Goal: Check status: Check status

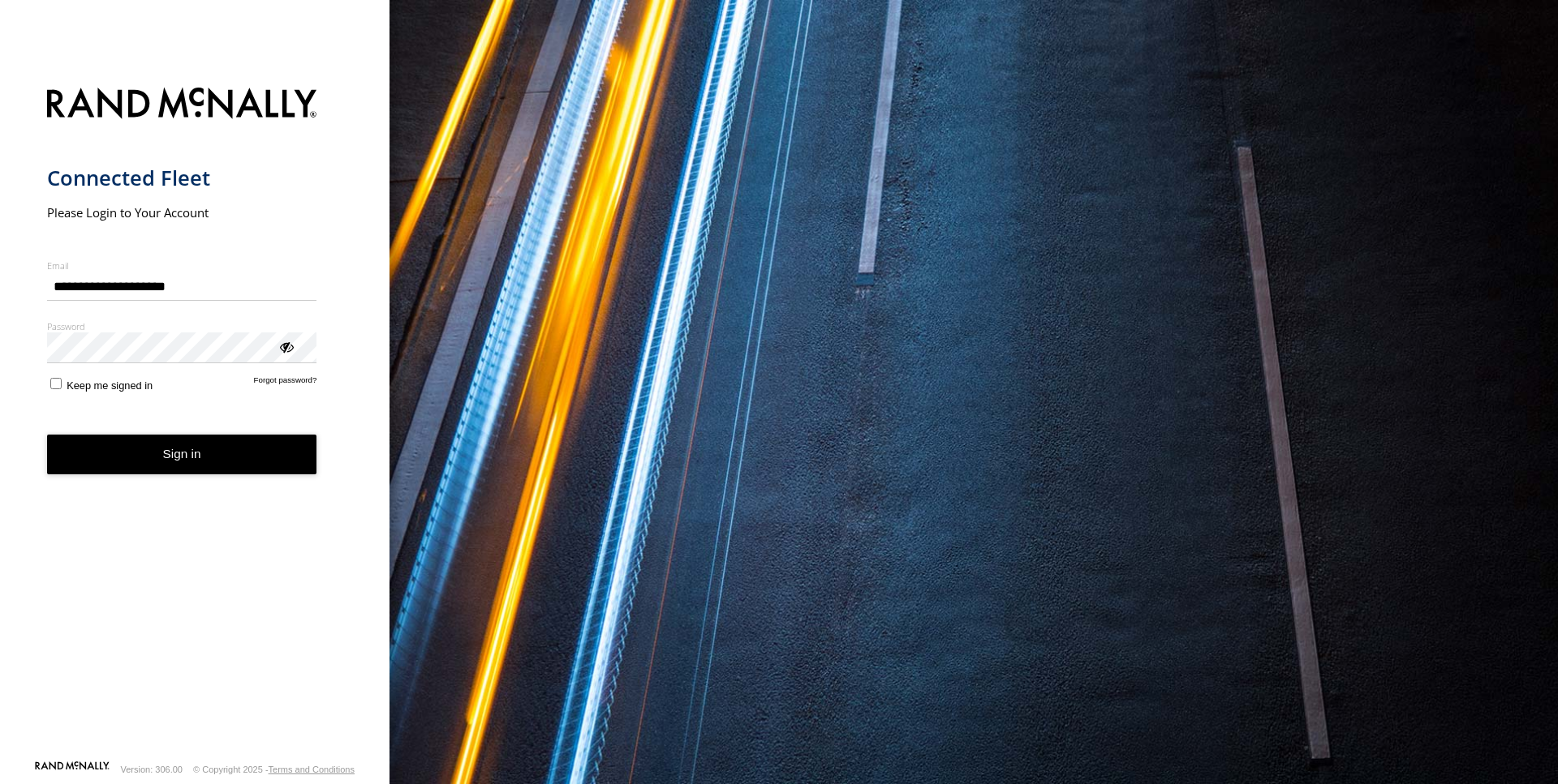
type input "**********"
click at [183, 455] on button "Sign in" at bounding box center [183, 454] width 270 height 40
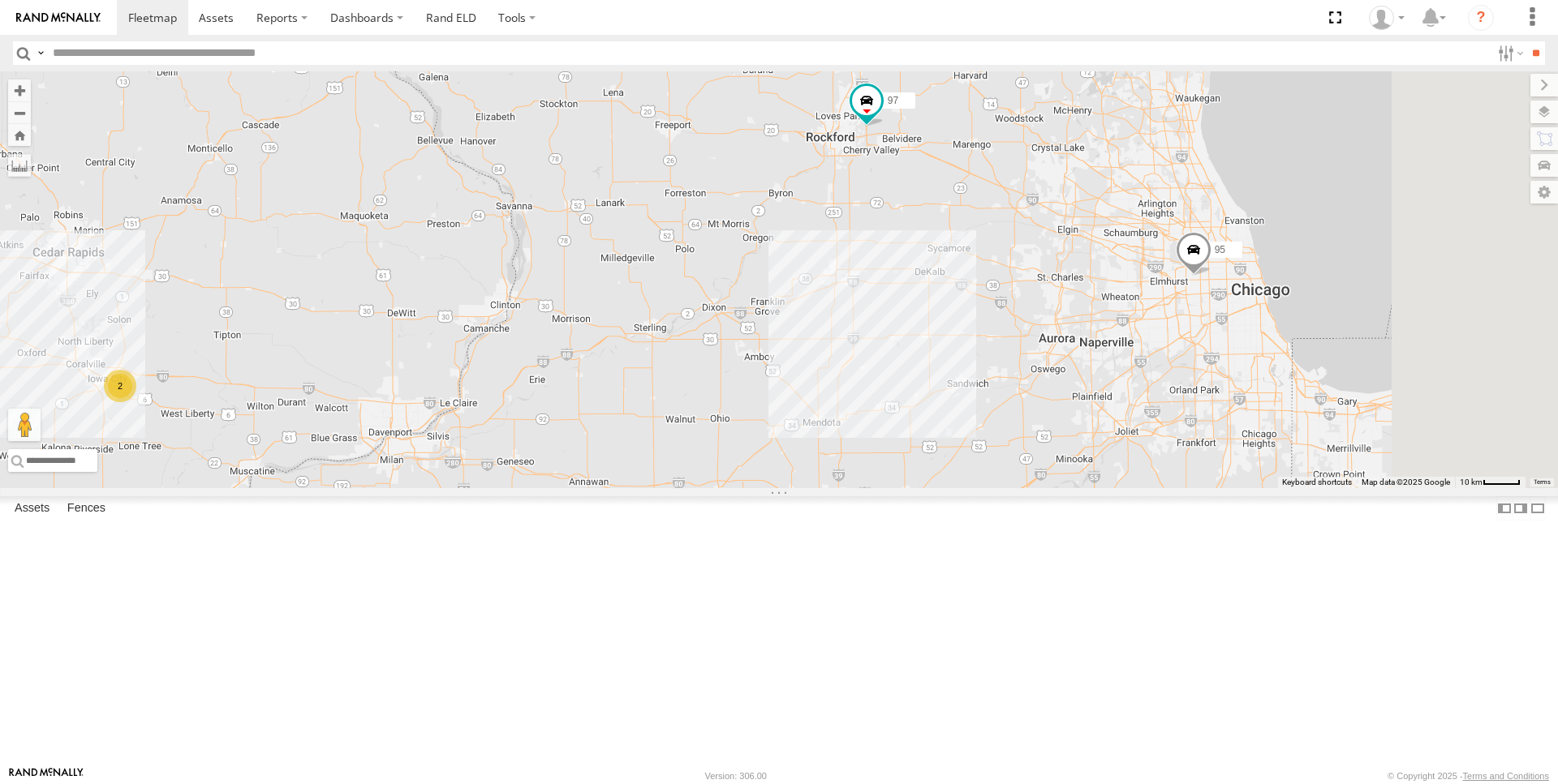
drag, startPoint x: 1366, startPoint y: 480, endPoint x: 1241, endPoint y: 455, distance: 127.5
click at [1241, 455] on div "97 95 2" at bounding box center [779, 280] width 1558 height 417
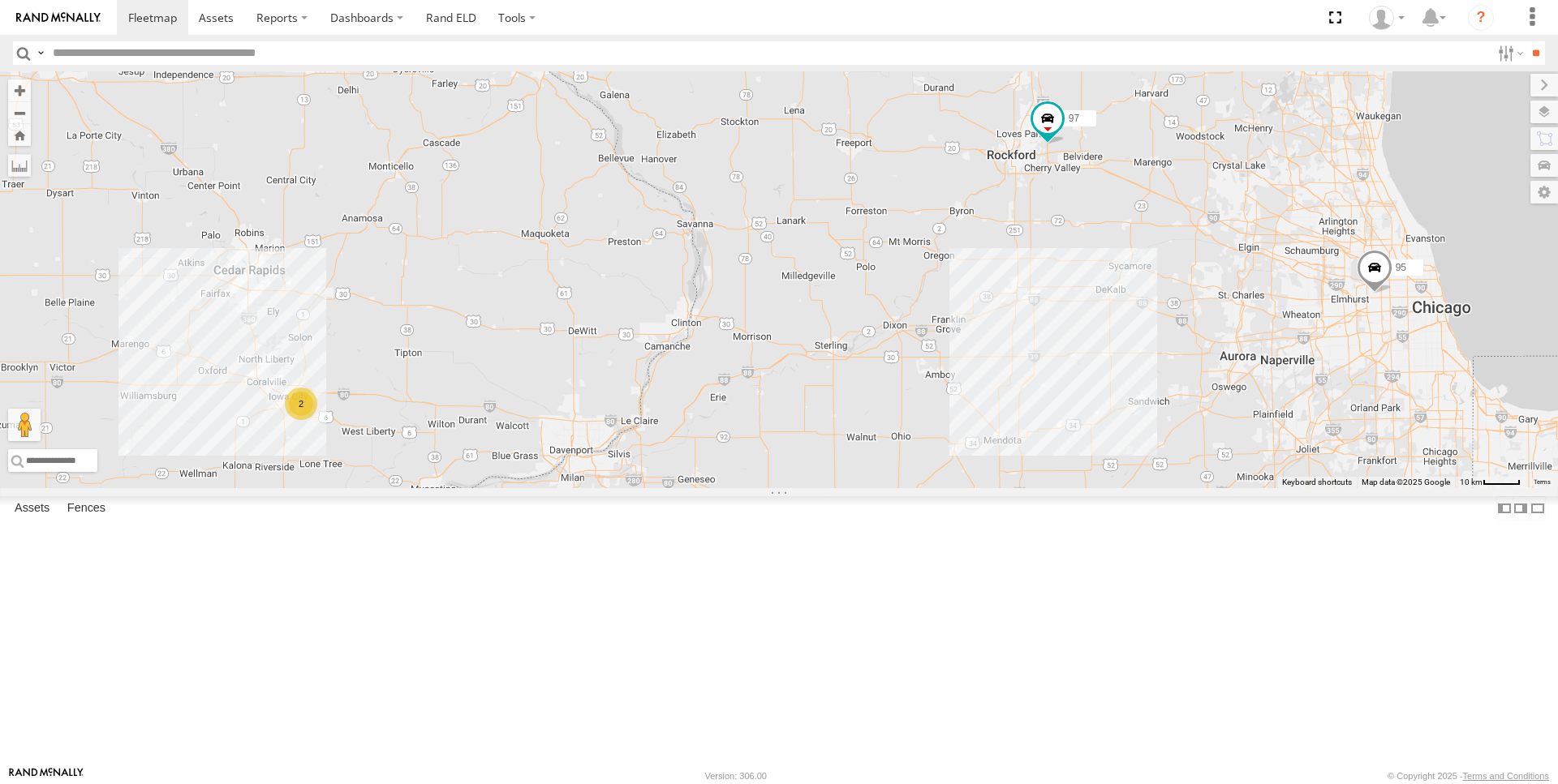
drag, startPoint x: 851, startPoint y: 477, endPoint x: 1035, endPoint y: 495, distance: 184.9
click at [1035, 489] on div "97 95 2" at bounding box center [779, 280] width 1558 height 417
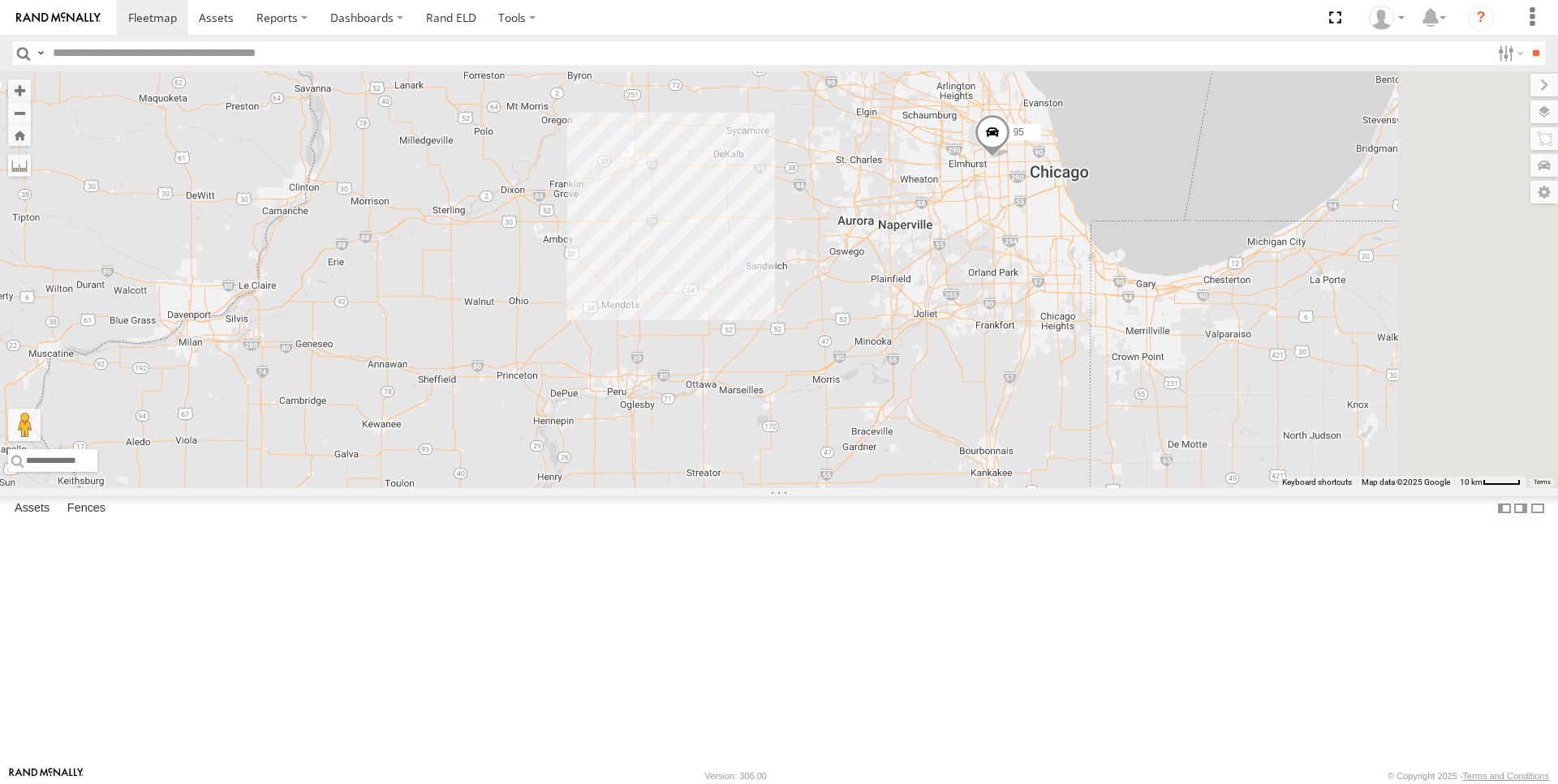
drag, startPoint x: 1261, startPoint y: 367, endPoint x: 870, endPoint y: 229, distance: 414.6
click at [870, 229] on div "97 95 2" at bounding box center [779, 280] width 1558 height 417
